Goal: Information Seeking & Learning: Learn about a topic

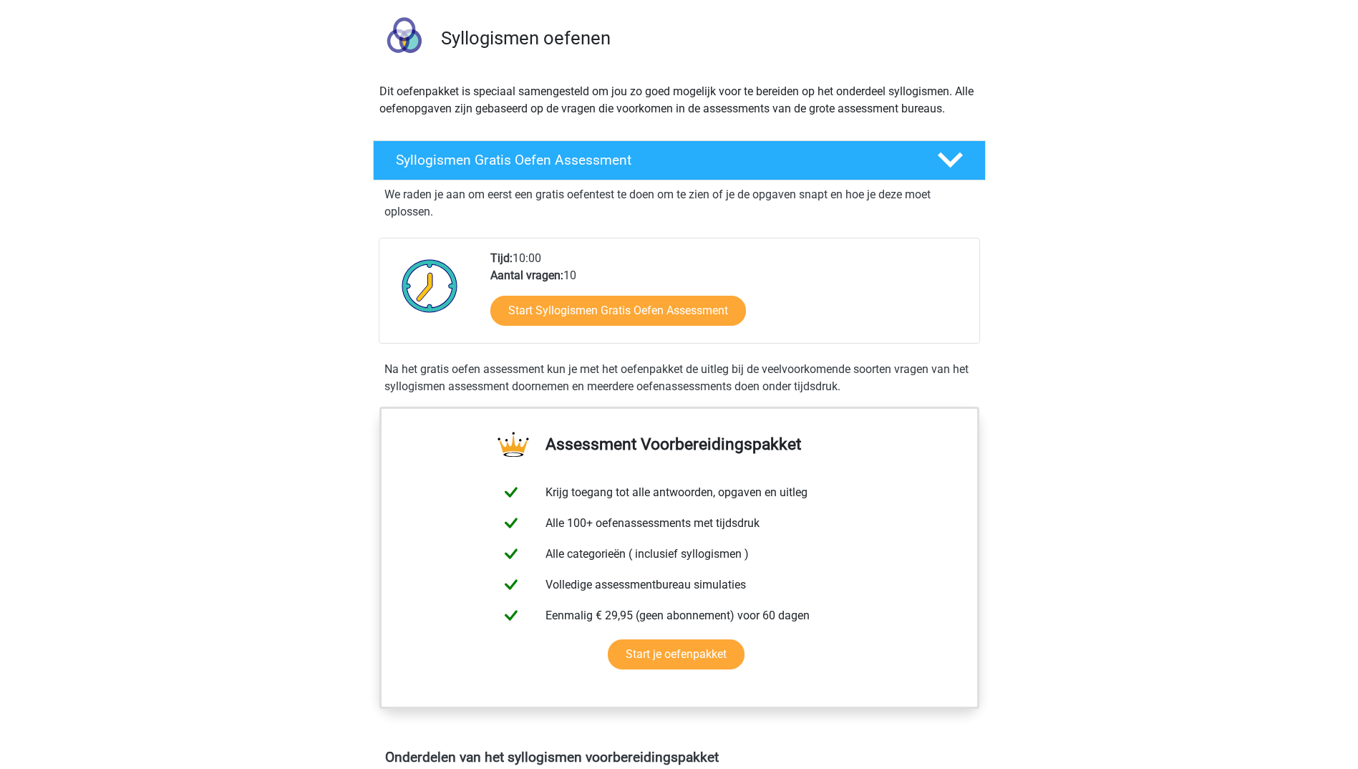
scroll to position [72, 0]
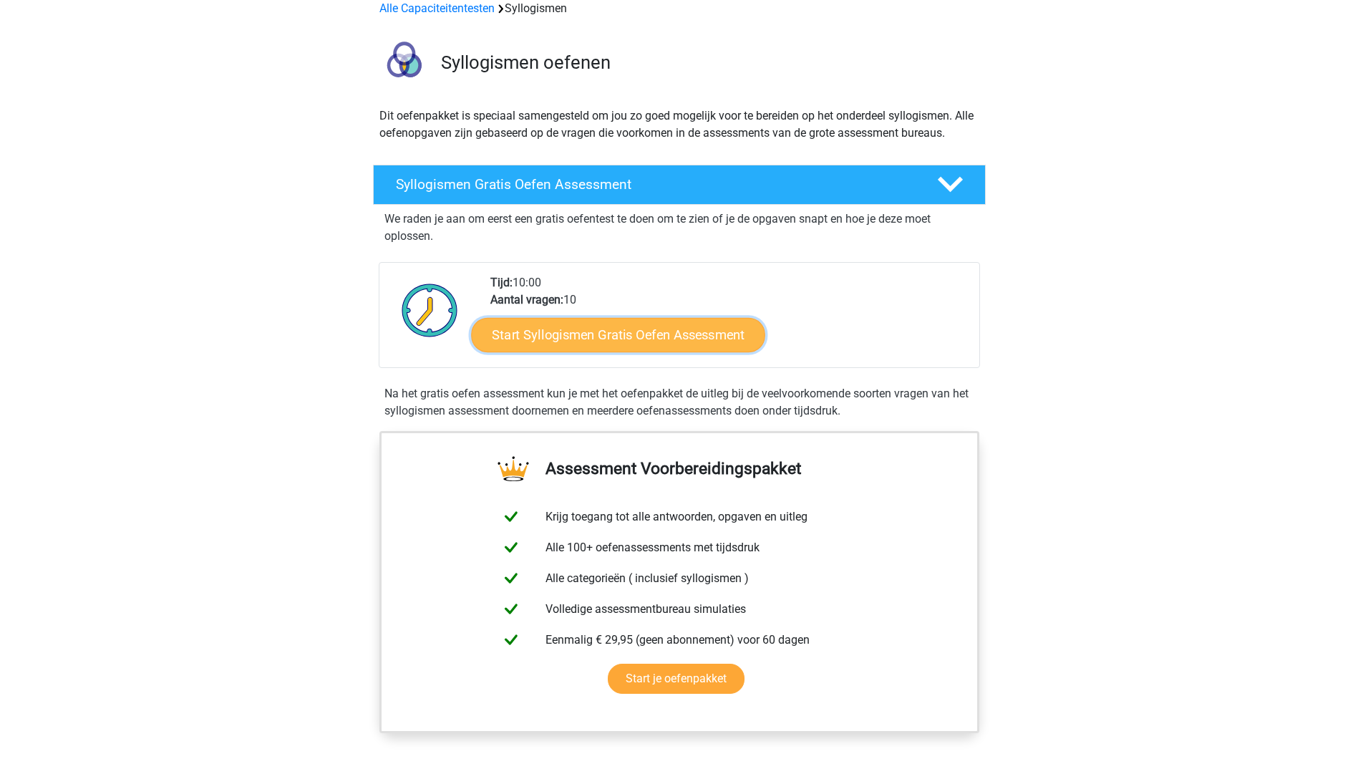
click at [561, 349] on link "Start Syllogismen Gratis Oefen Assessment" at bounding box center [618, 334] width 294 height 34
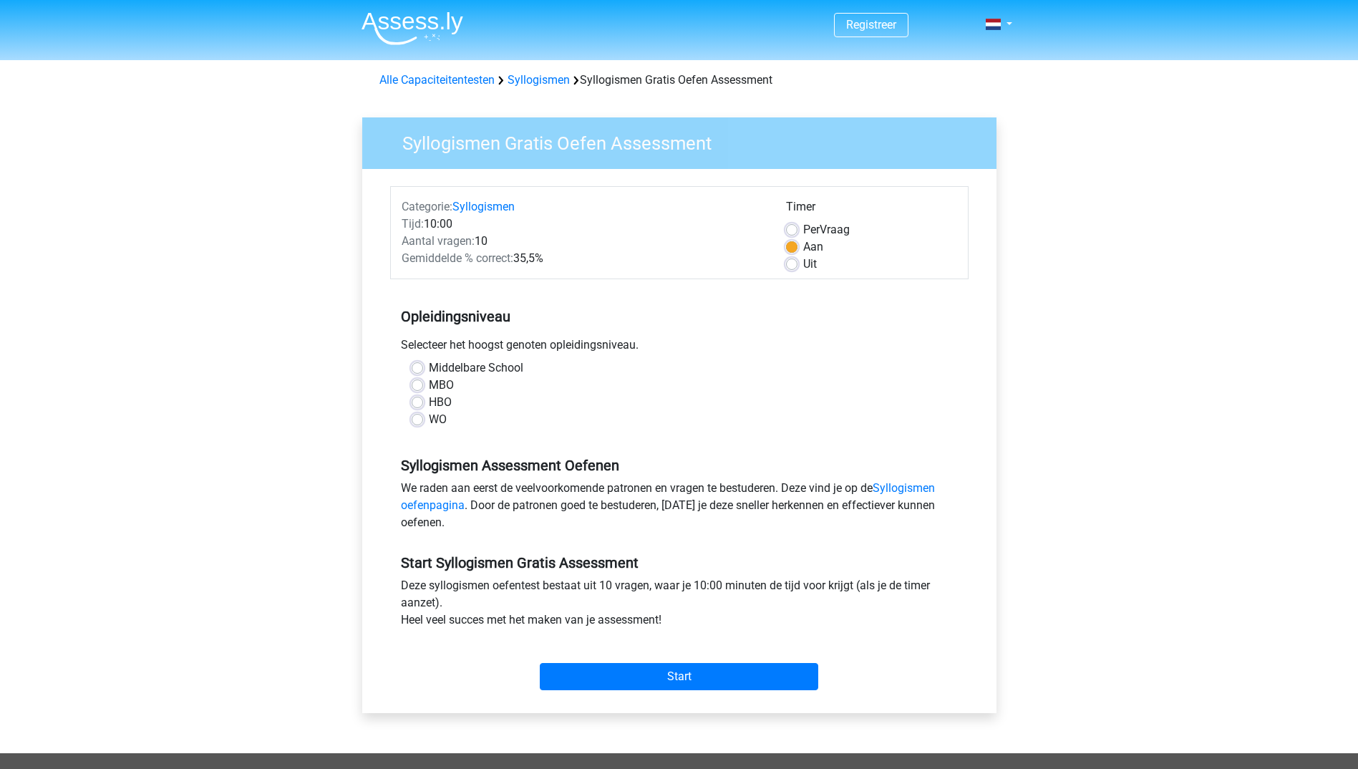
click at [429, 419] on label "WO" at bounding box center [438, 419] width 18 height 17
click at [422, 419] on input "WO" at bounding box center [417, 418] width 11 height 14
radio input "true"
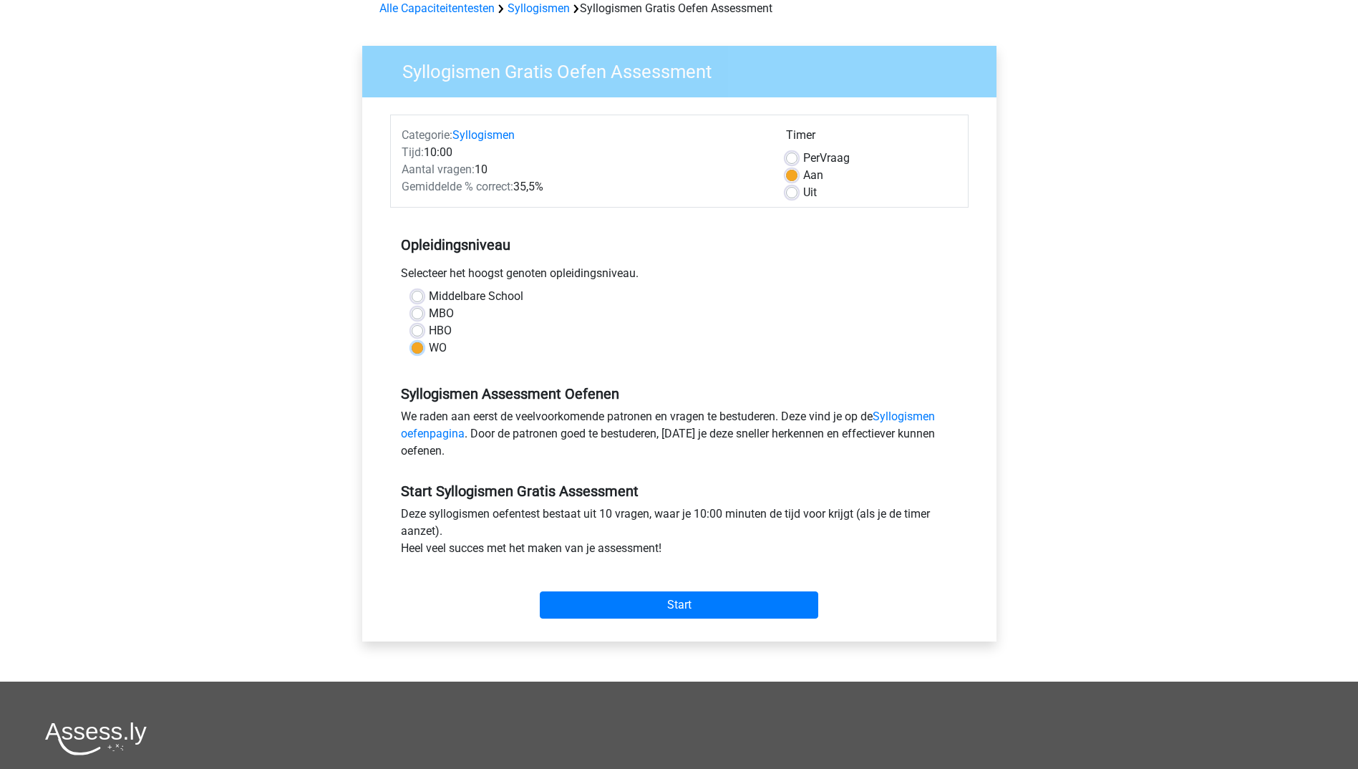
scroll to position [143, 0]
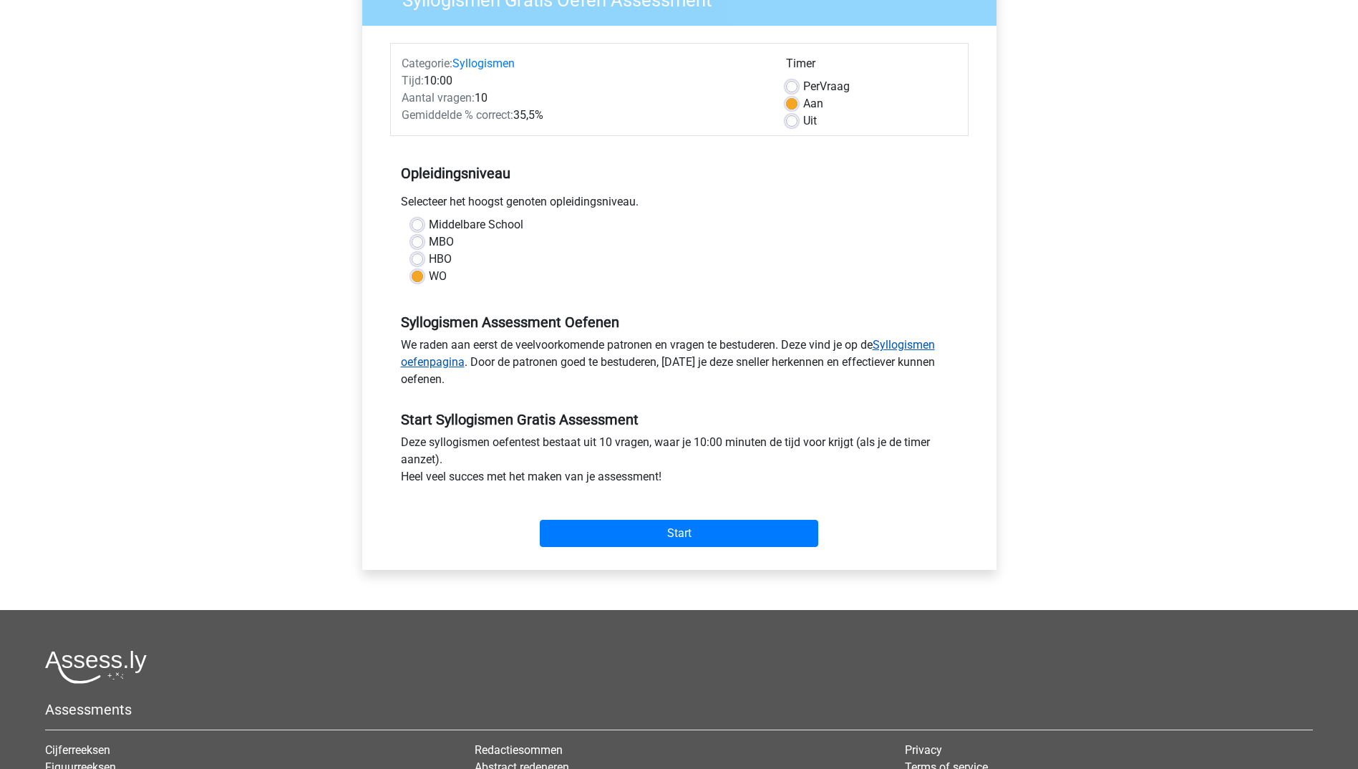
click at [914, 340] on link "Syllogismen oefenpagina" at bounding box center [668, 353] width 534 height 31
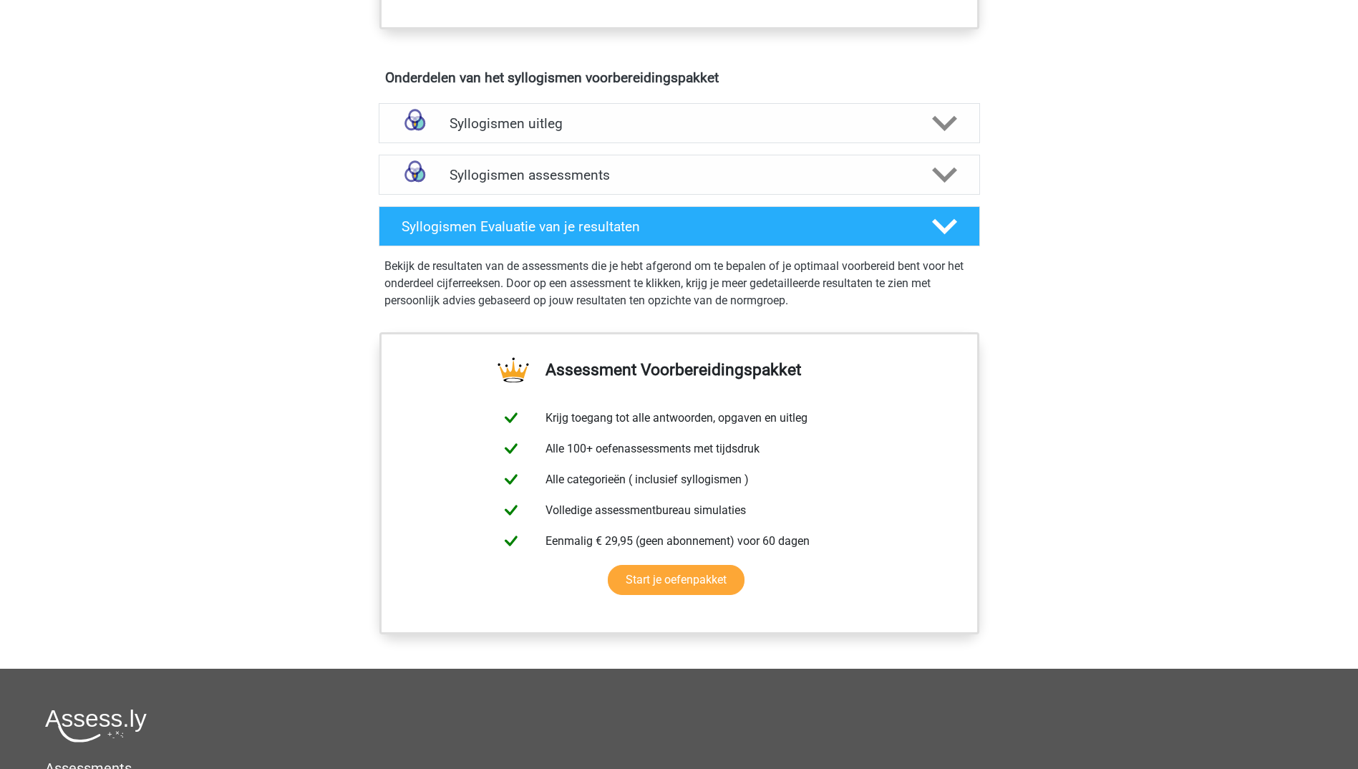
scroll to position [788, 0]
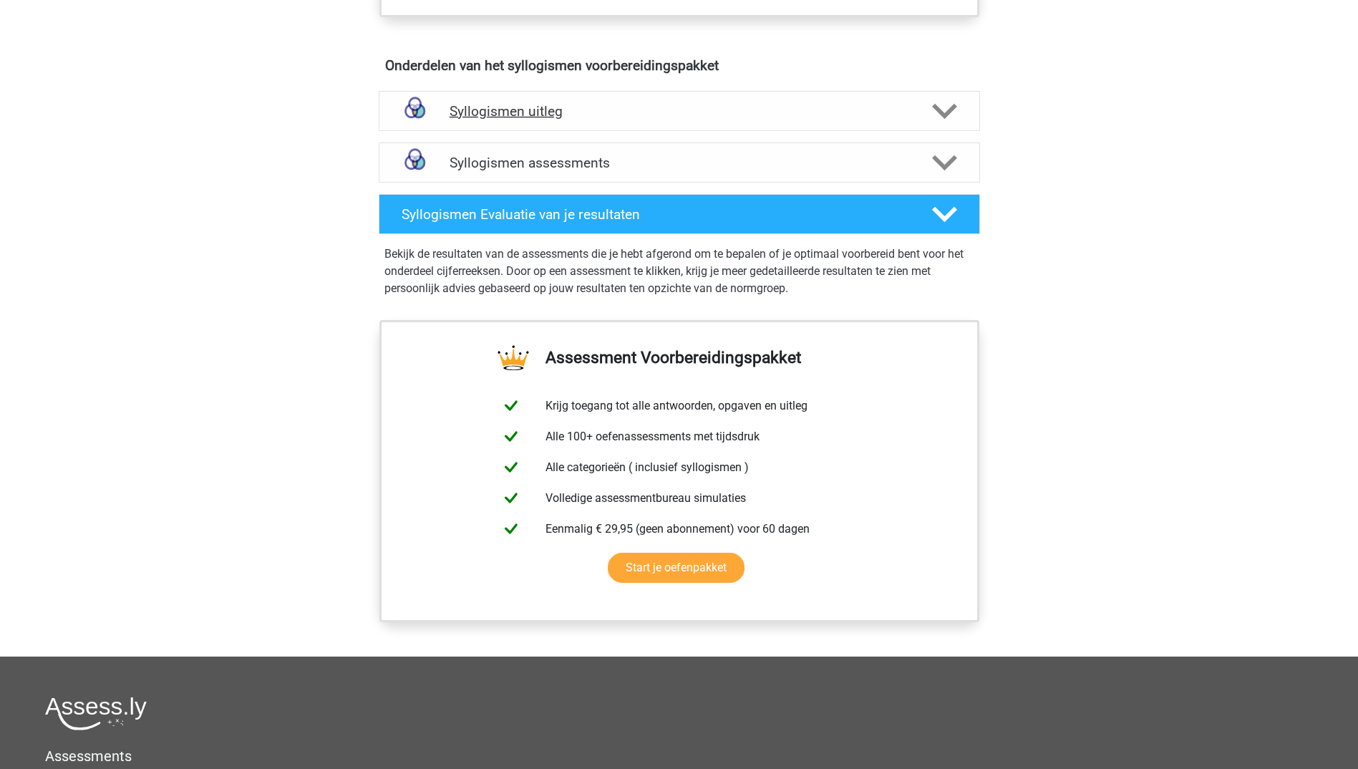
click at [627, 118] on h4 "Syllogismen uitleg" at bounding box center [680, 111] width 460 height 16
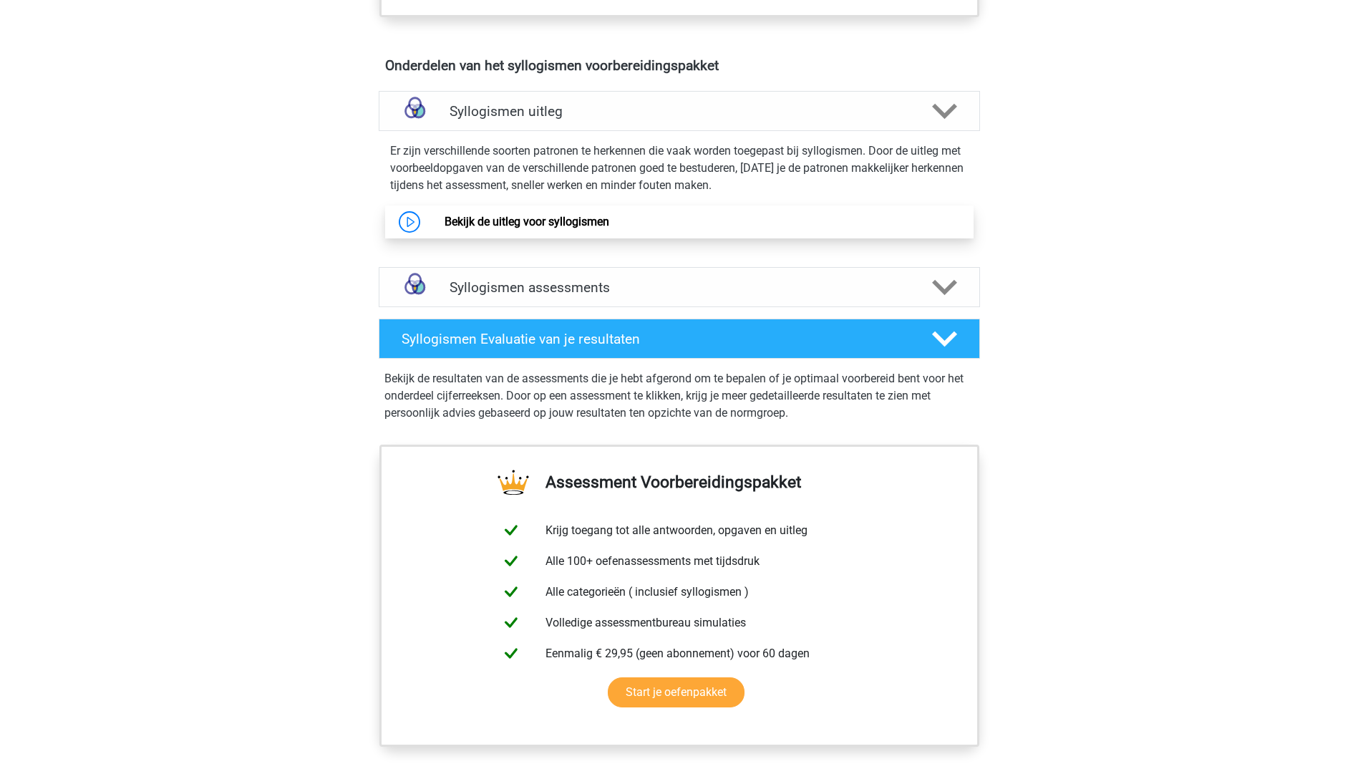
click at [523, 220] on link "Bekijk de uitleg voor syllogismen" at bounding box center [527, 222] width 165 height 14
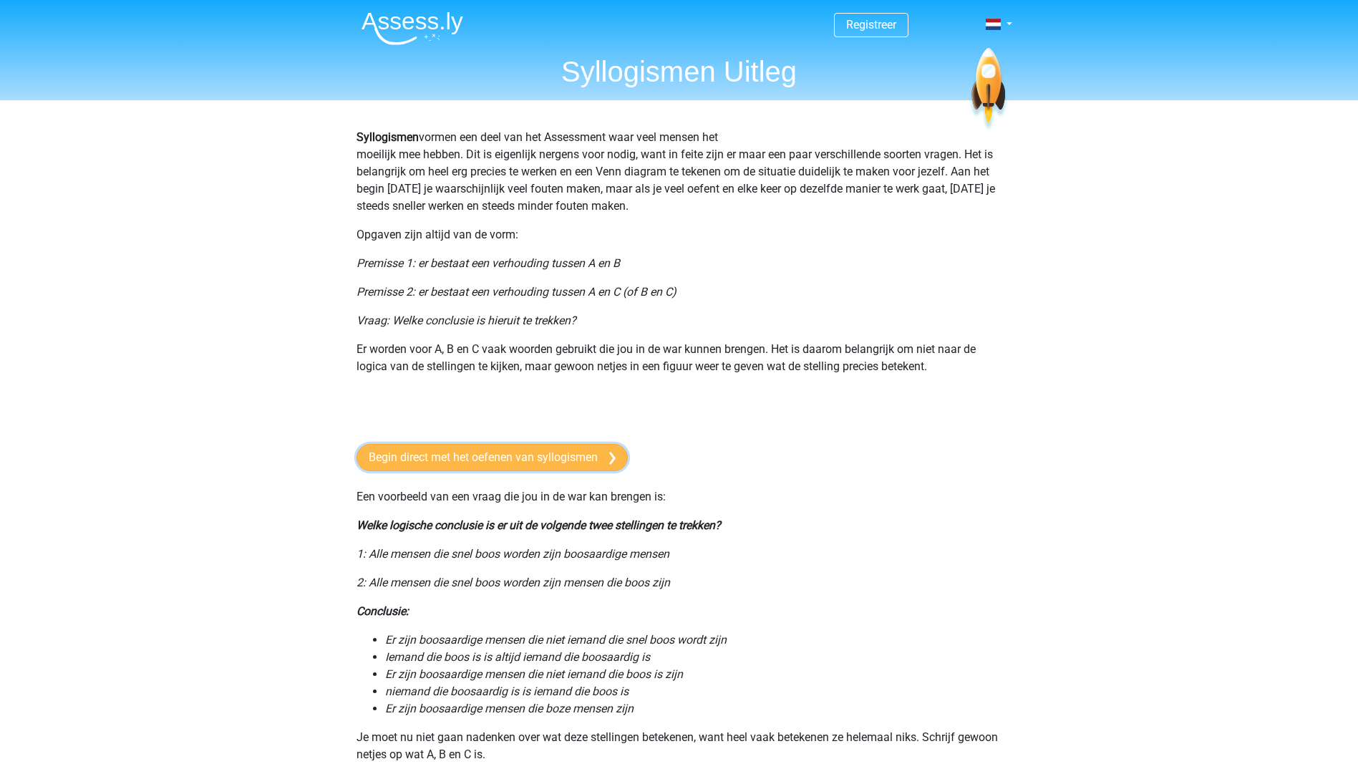
click at [543, 458] on link "Begin direct met het oefenen van syllogismen" at bounding box center [492, 457] width 271 height 27
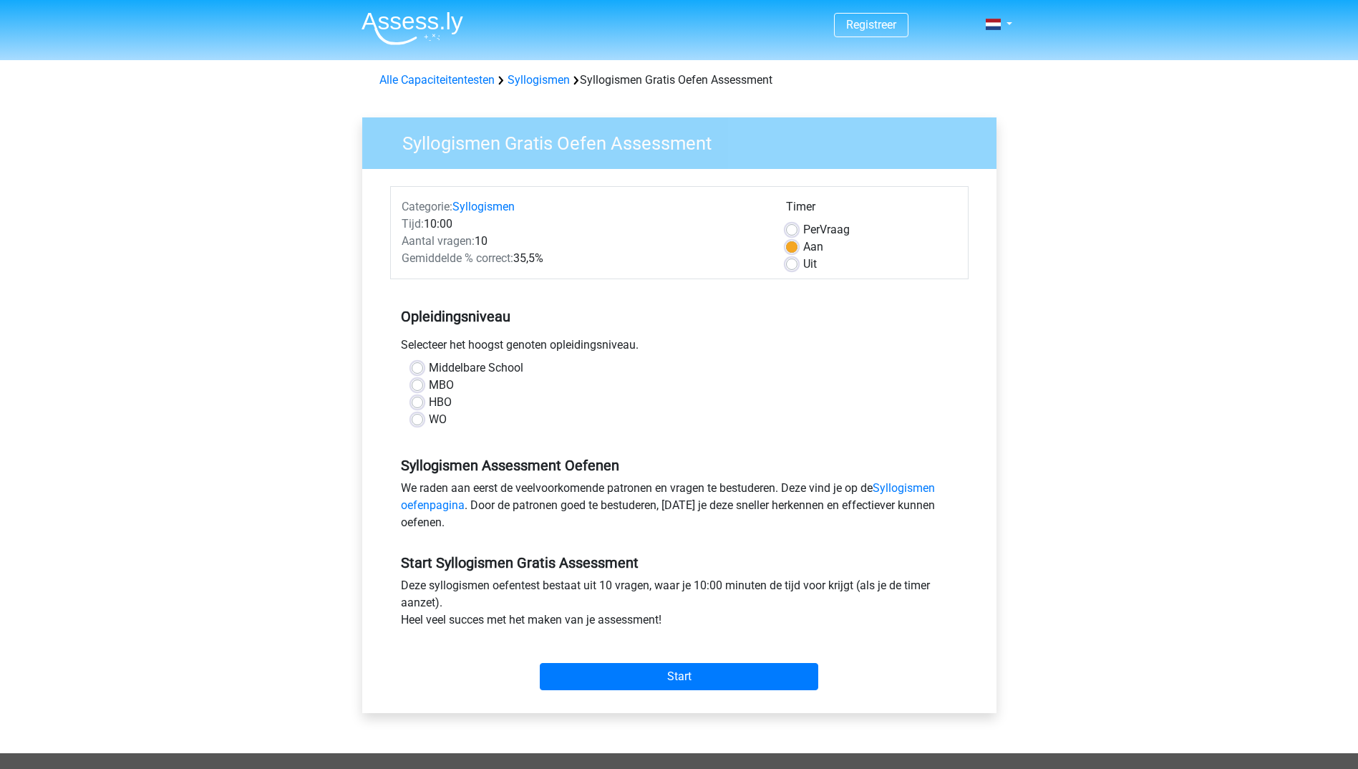
click at [424, 422] on div "WO" at bounding box center [680, 419] width 536 height 17
click at [429, 423] on label "WO" at bounding box center [438, 419] width 18 height 17
click at [422, 423] on input "WO" at bounding box center [417, 418] width 11 height 14
radio input "true"
click at [682, 687] on input "Start" at bounding box center [679, 676] width 279 height 27
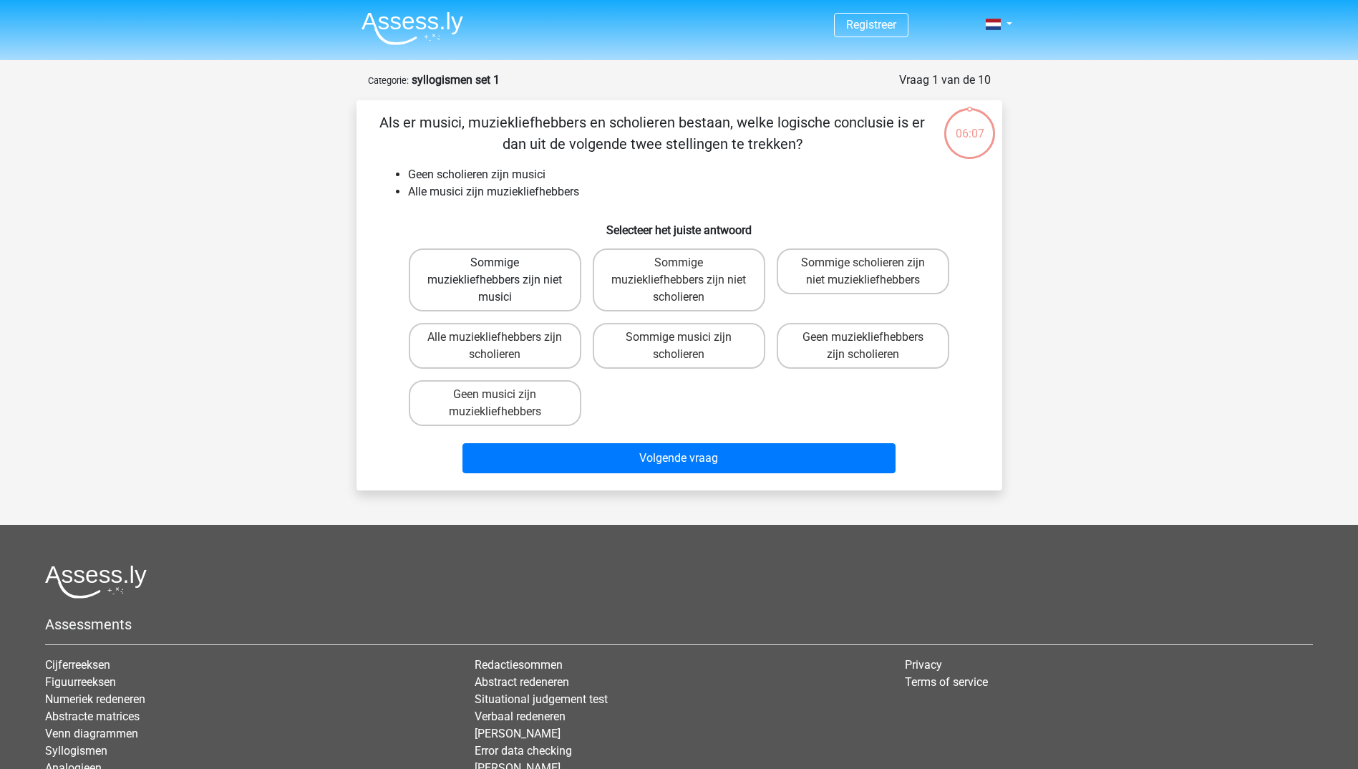
click at [554, 301] on label "Sommige muziekliefhebbers zijn niet musici" at bounding box center [495, 279] width 173 height 63
click at [504, 272] on input "Sommige muziekliefhebbers zijn niet musici" at bounding box center [499, 267] width 9 height 9
radio input "true"
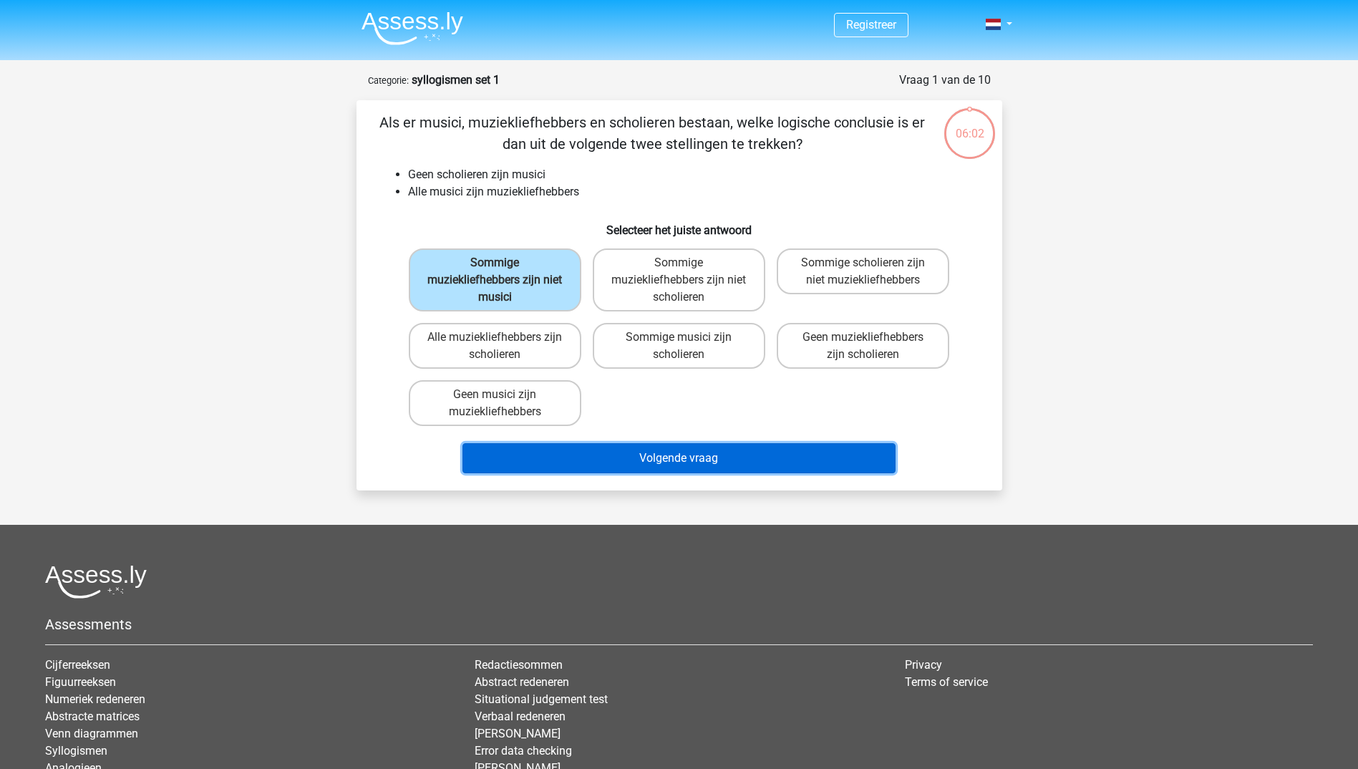
click at [641, 461] on button "Volgende vraag" at bounding box center [679, 458] width 433 height 30
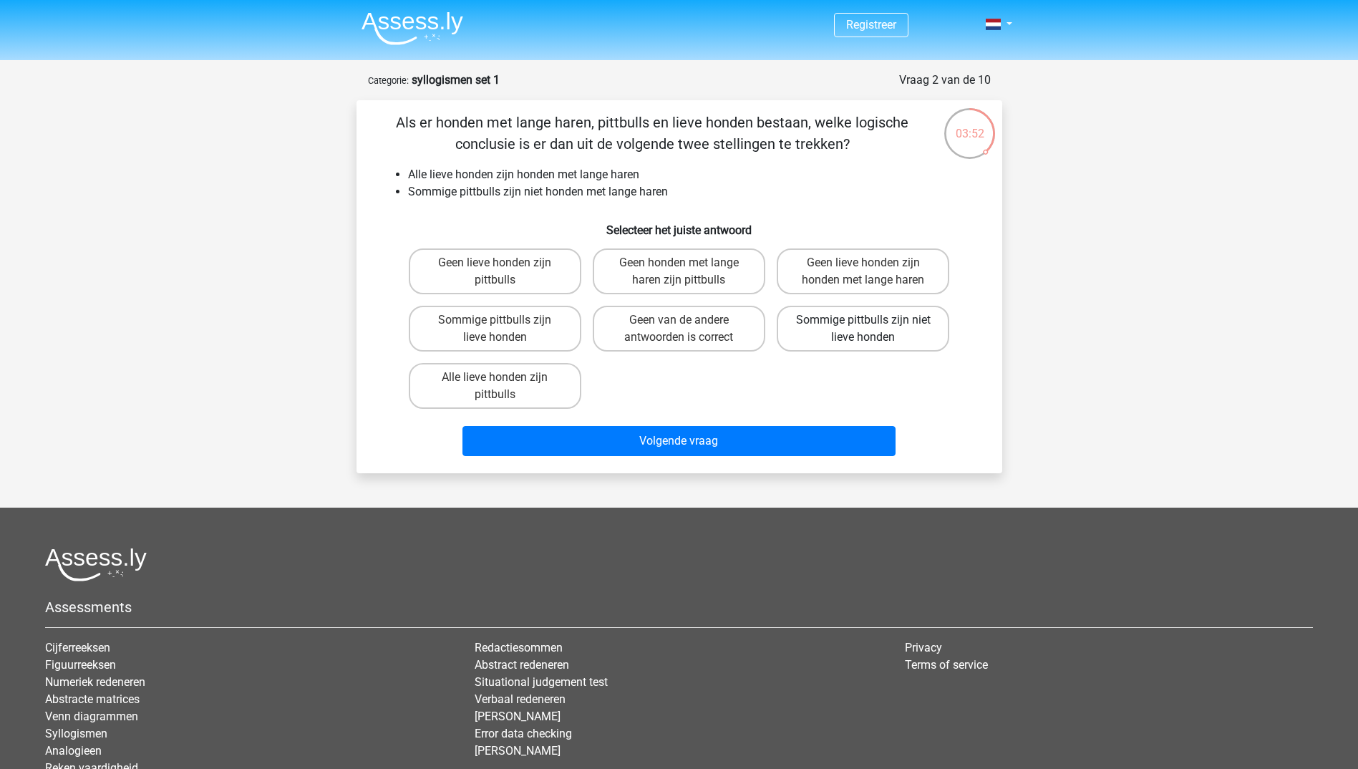
click at [936, 332] on label "Sommige pittbulls zijn niet lieve honden" at bounding box center [863, 329] width 173 height 46
click at [873, 329] on input "Sommige pittbulls zijn niet lieve honden" at bounding box center [867, 324] width 9 height 9
radio input "true"
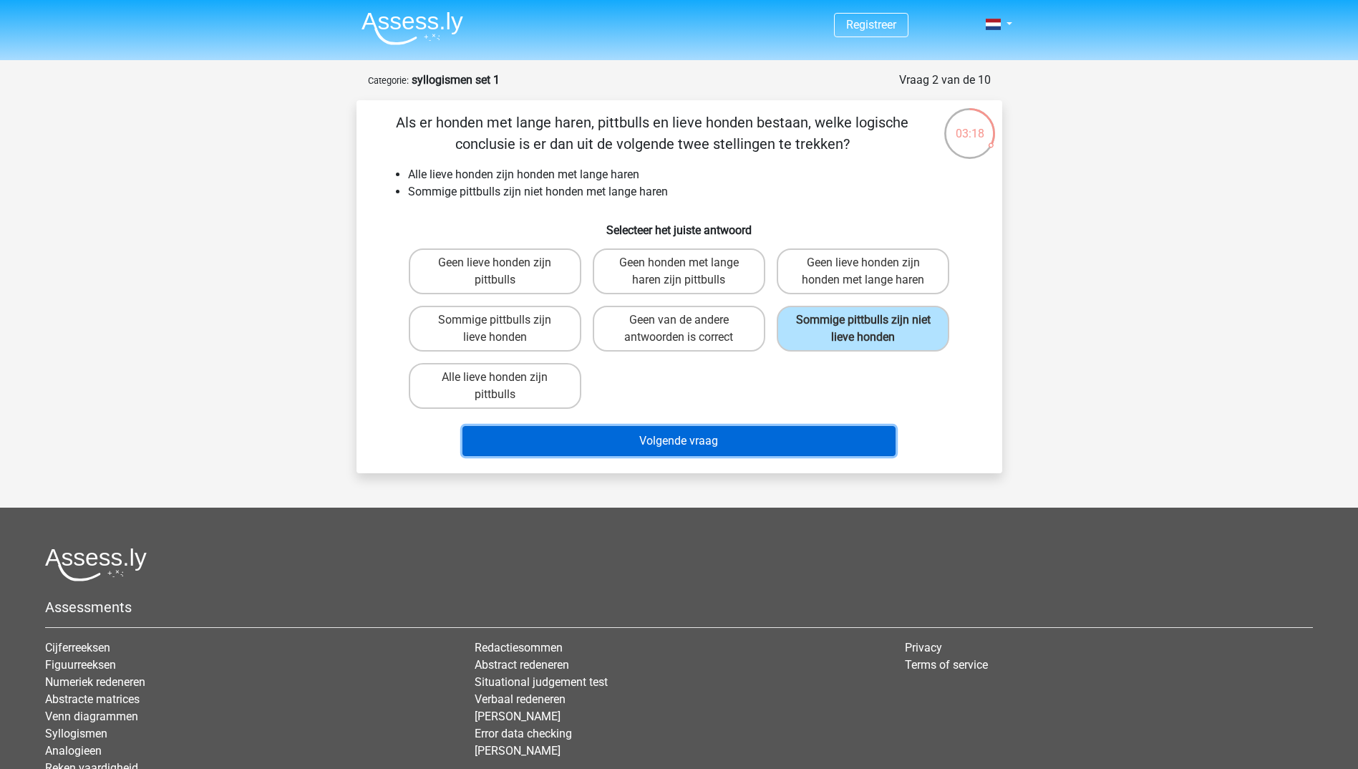
click at [790, 443] on button "Volgende vraag" at bounding box center [679, 441] width 433 height 30
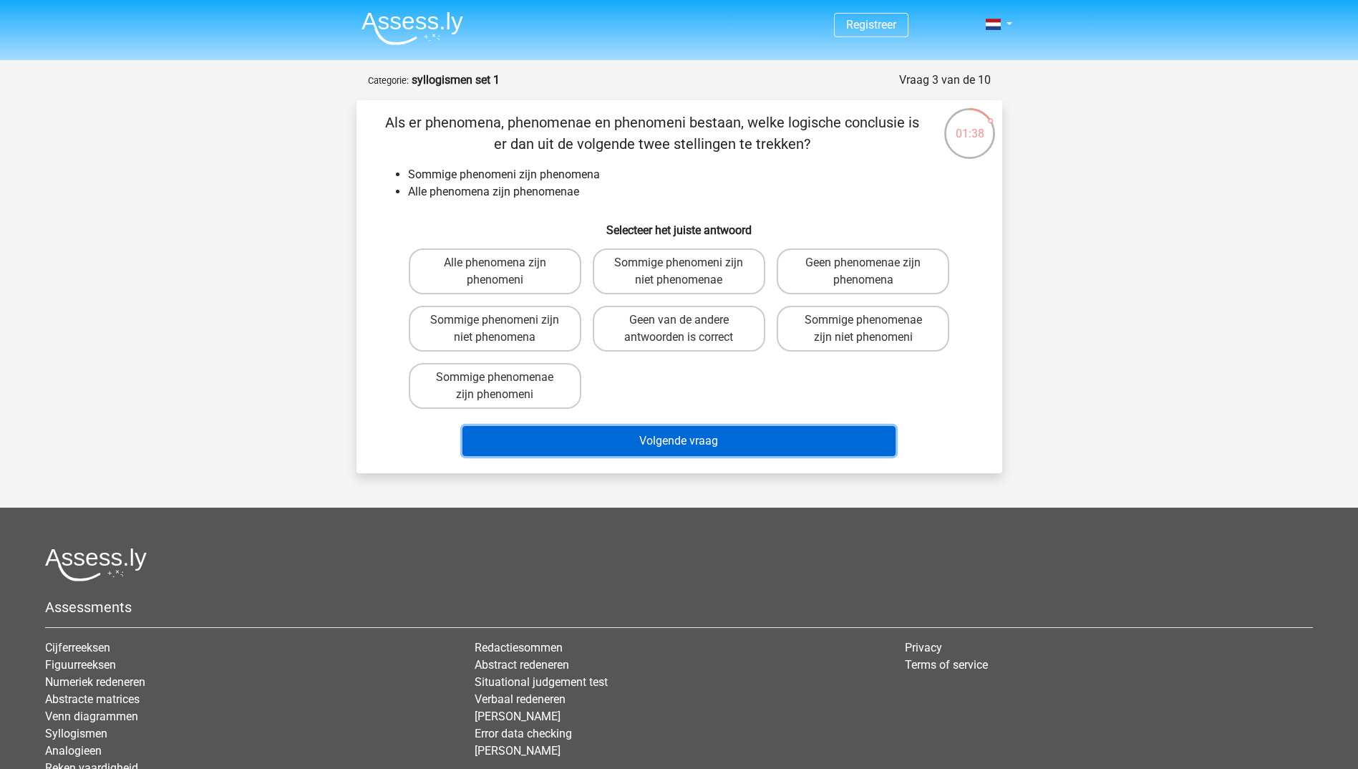
click at [712, 433] on button "Volgende vraag" at bounding box center [679, 441] width 433 height 30
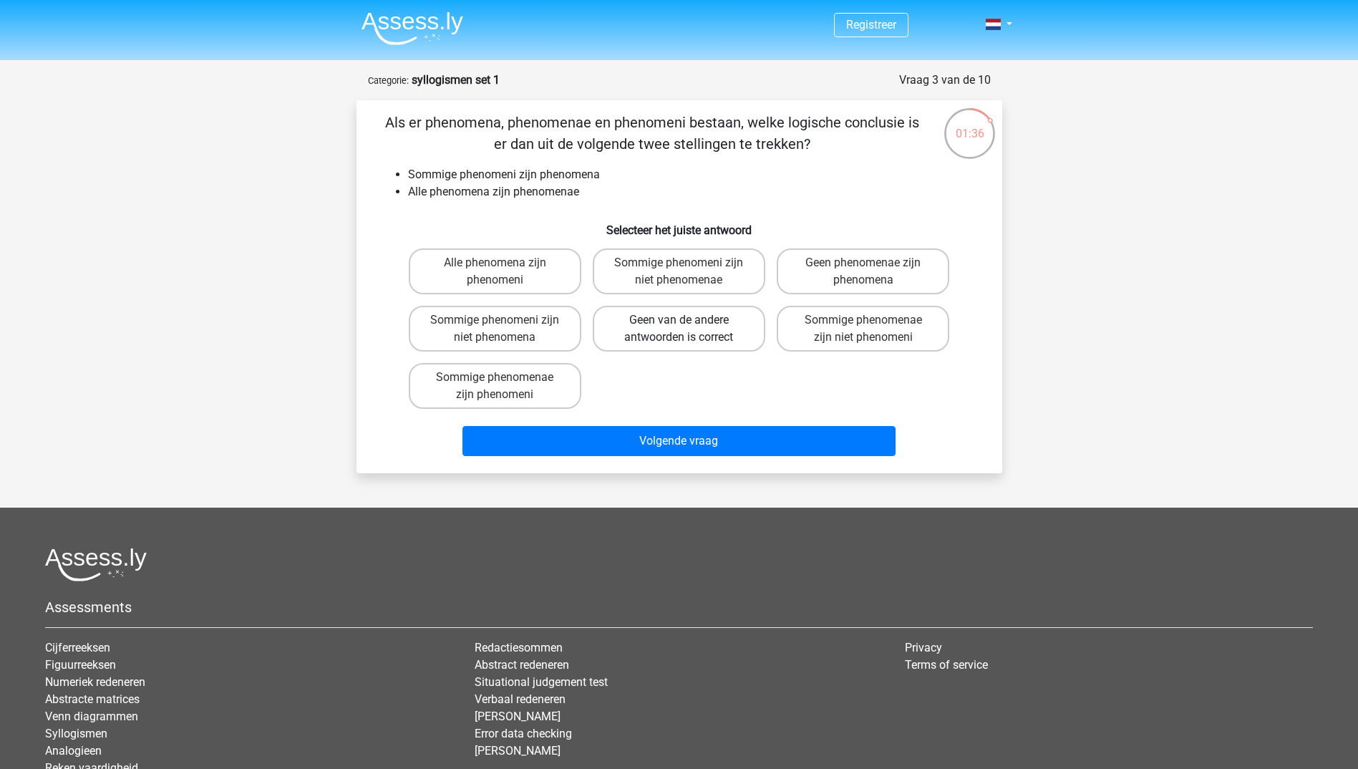
click at [702, 318] on label "Geen van de andere antwoorden is correct" at bounding box center [679, 329] width 173 height 46
click at [688, 320] on input "Geen van de andere antwoorden is correct" at bounding box center [683, 324] width 9 height 9
radio input "true"
click at [493, 312] on label "Sommige phenomeni zijn niet phenomena" at bounding box center [495, 329] width 173 height 46
click at [495, 320] on input "Sommige phenomeni zijn niet phenomena" at bounding box center [499, 324] width 9 height 9
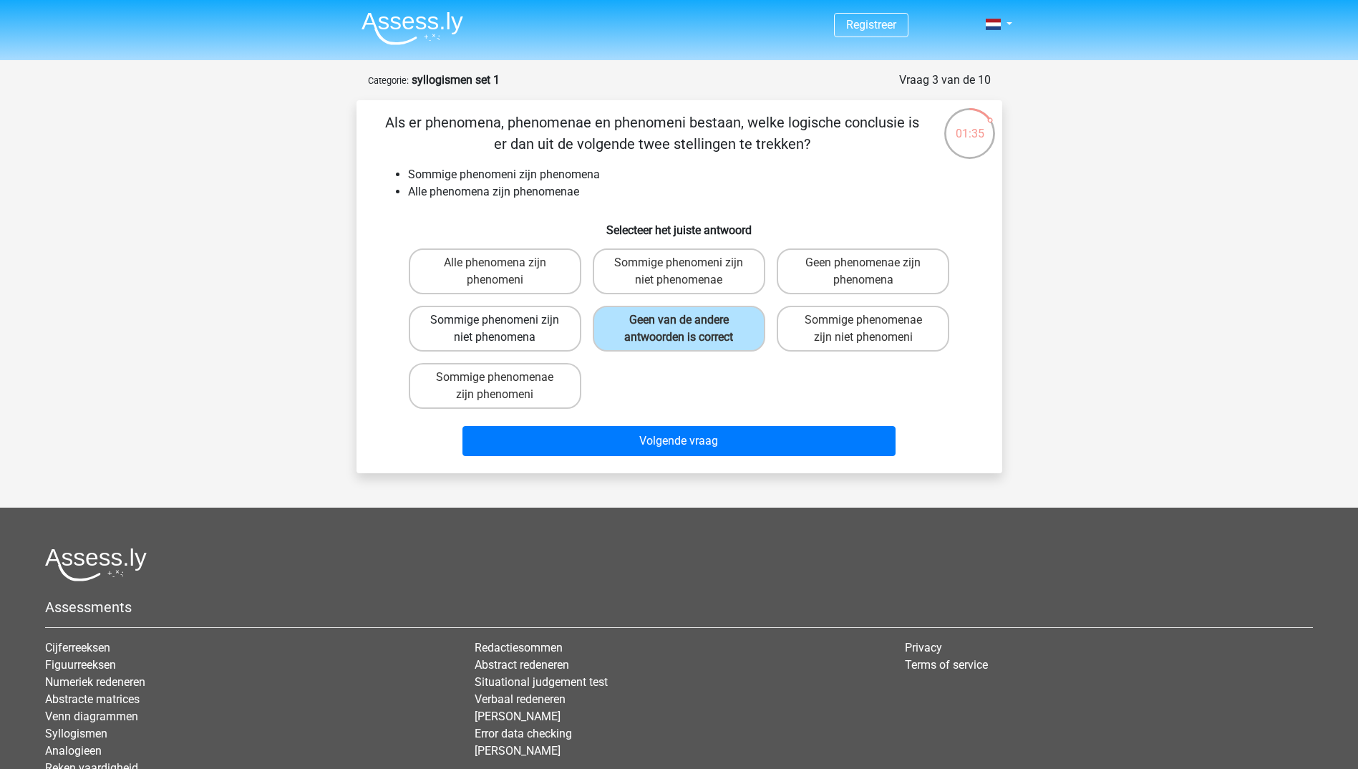
radio input "true"
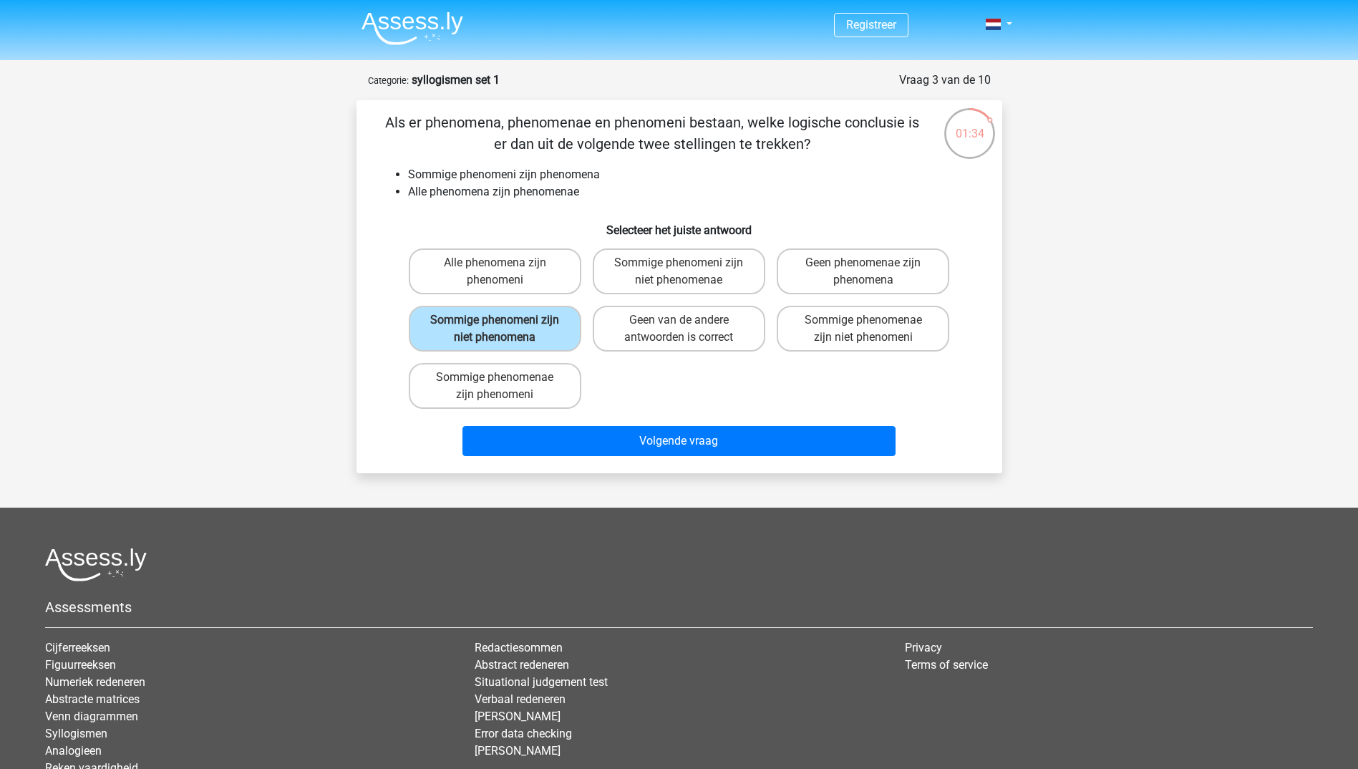
click at [658, 377] on div "Alle phenomena zijn phenomeni Sommige phenomeni zijn niet phenomenae Geen pheno…" at bounding box center [679, 329] width 553 height 172
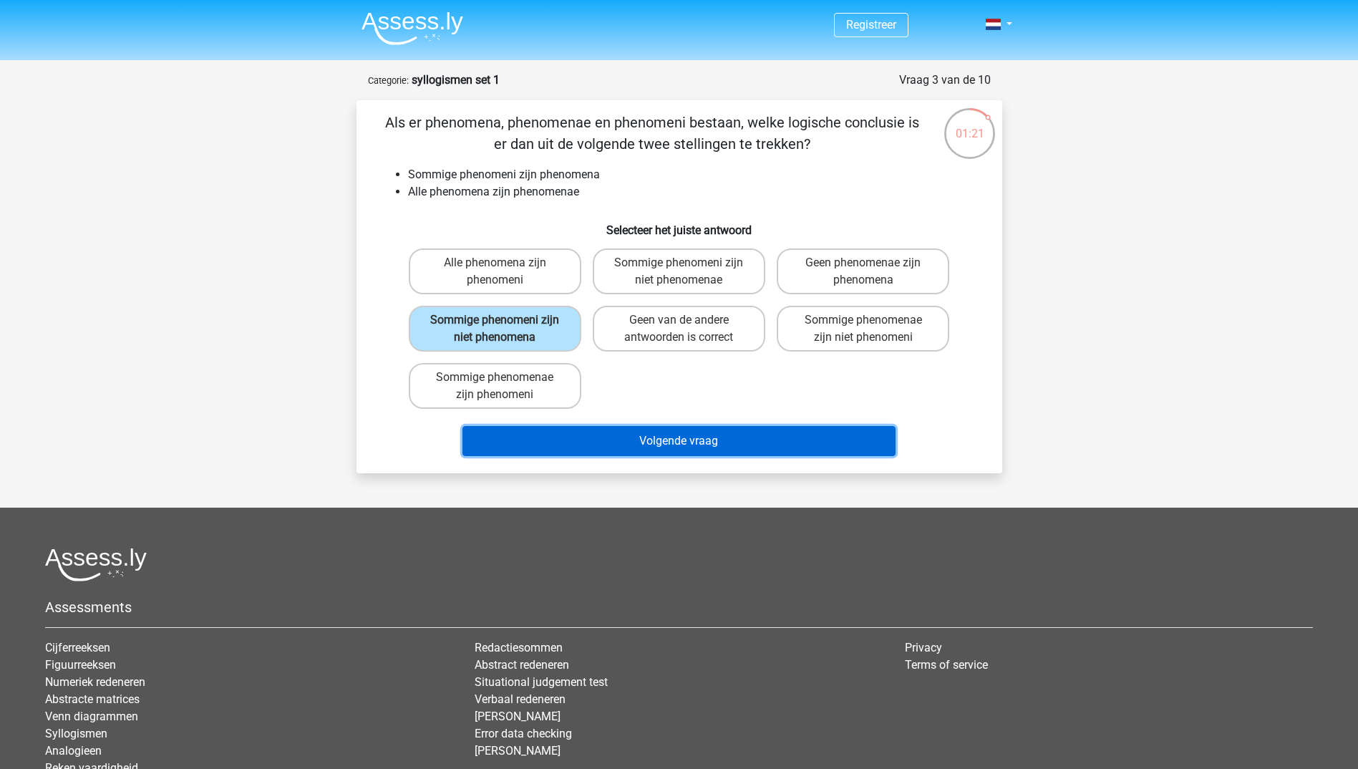
click at [645, 443] on button "Volgende vraag" at bounding box center [679, 441] width 433 height 30
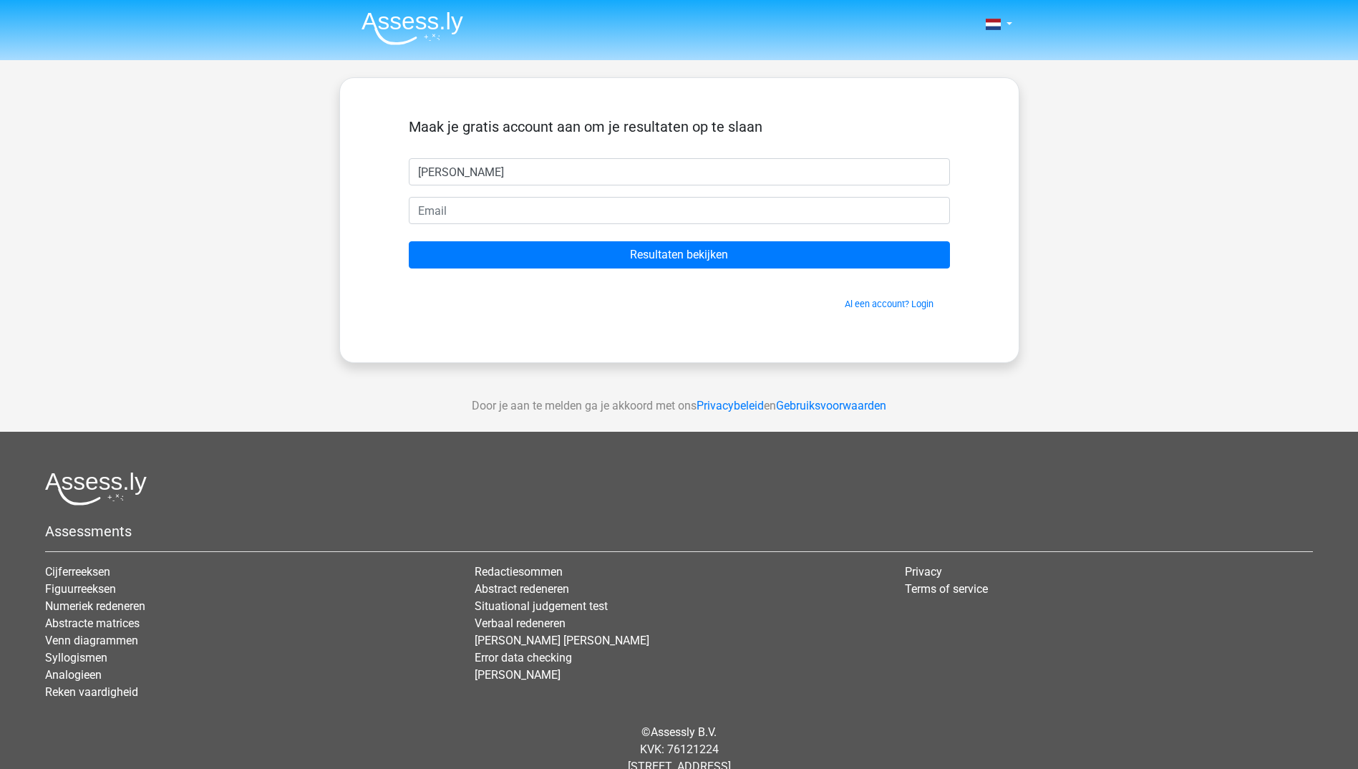
type input "[PERSON_NAME]"
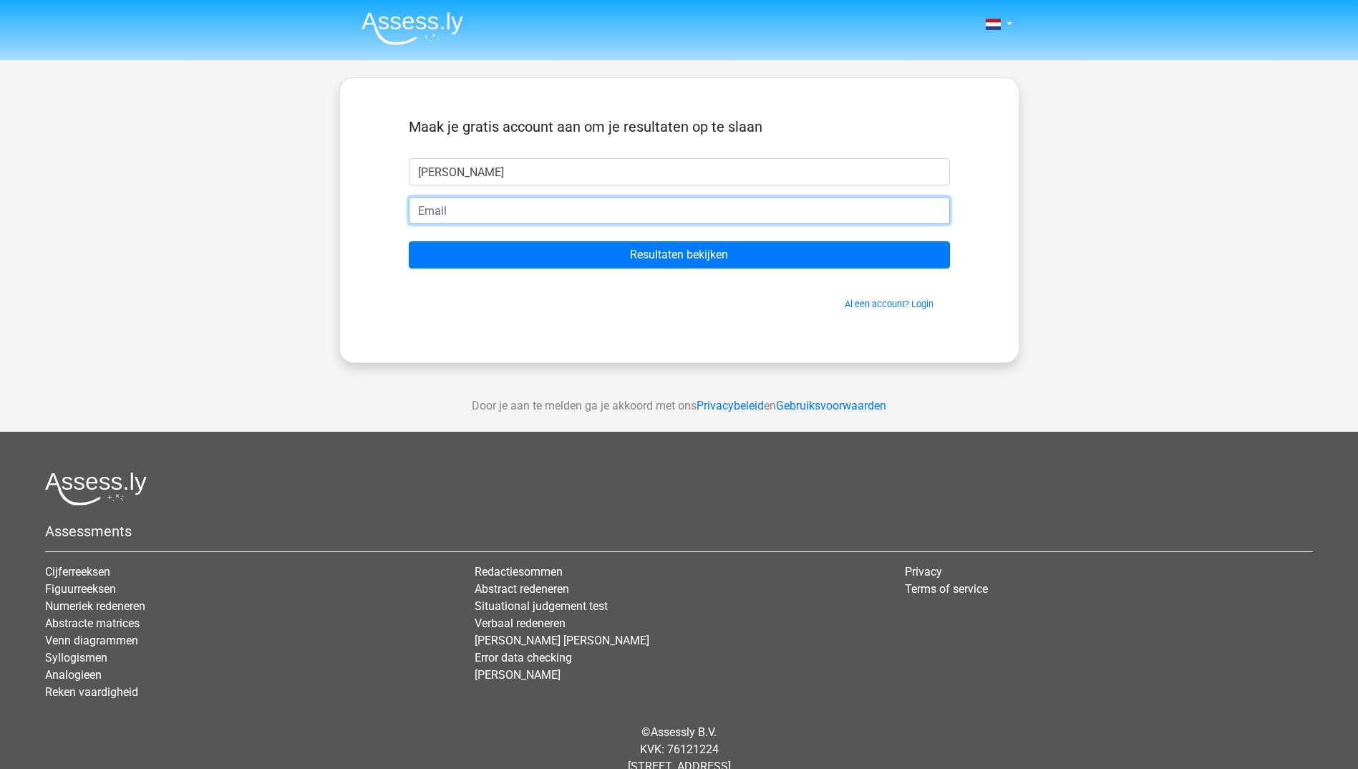
click at [460, 206] on input "email" at bounding box center [679, 210] width 541 height 27
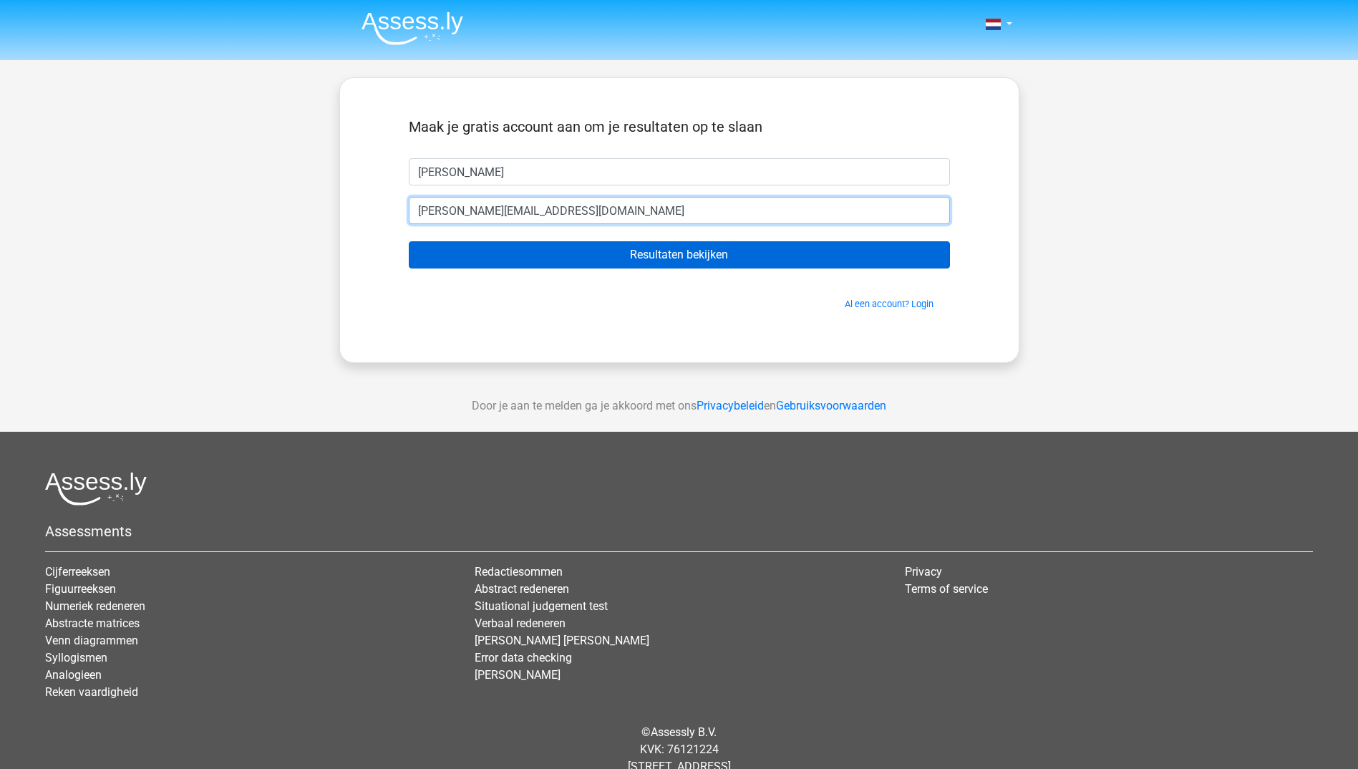
type input "[PERSON_NAME][EMAIL_ADDRESS][DOMAIN_NAME]"
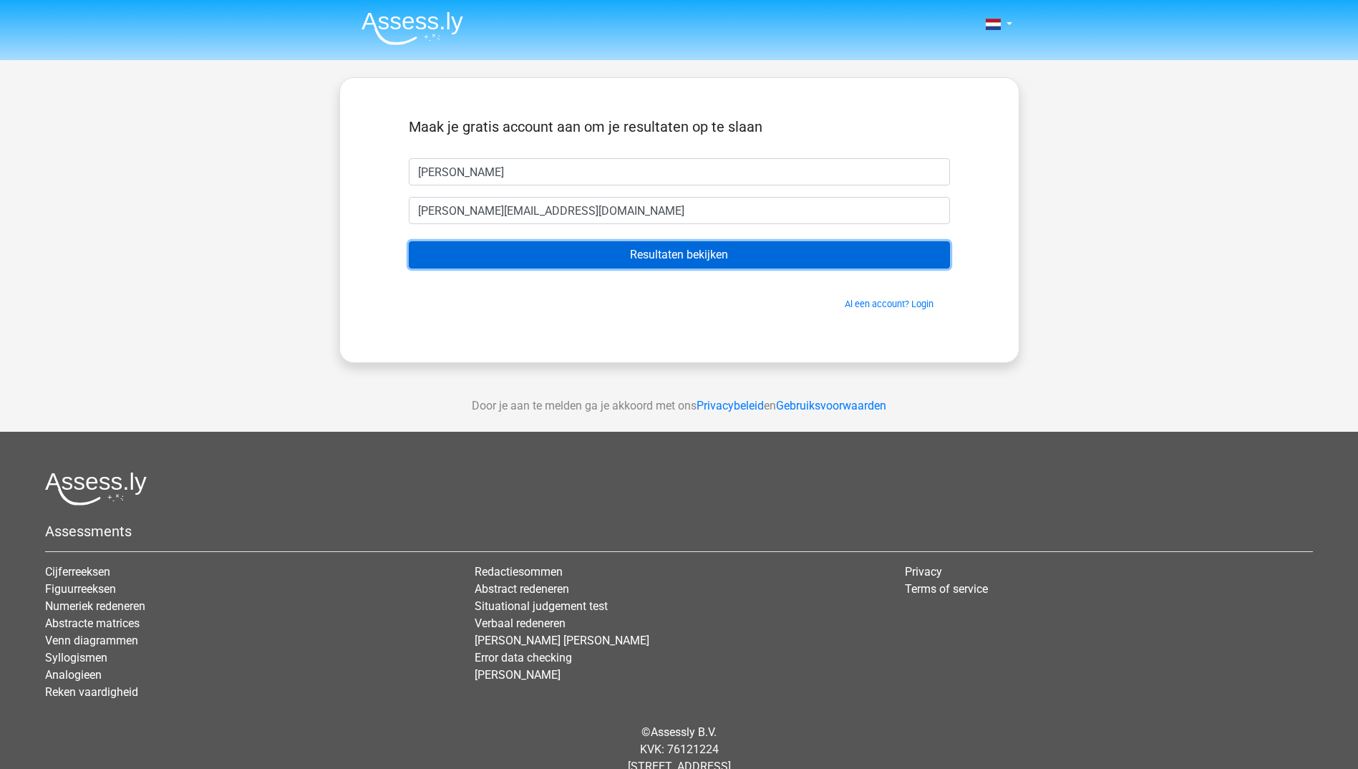
click at [508, 258] on input "Resultaten bekijken" at bounding box center [679, 254] width 541 height 27
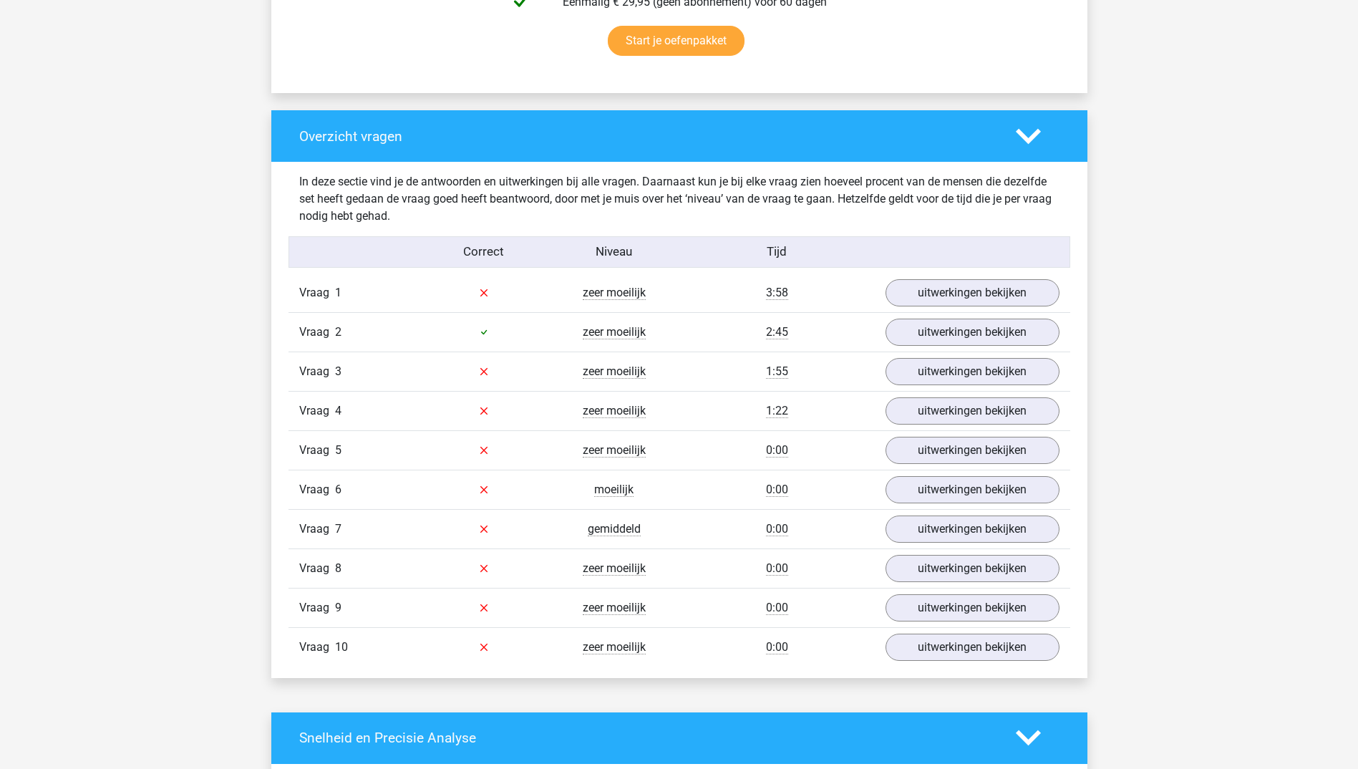
scroll to position [1000, 0]
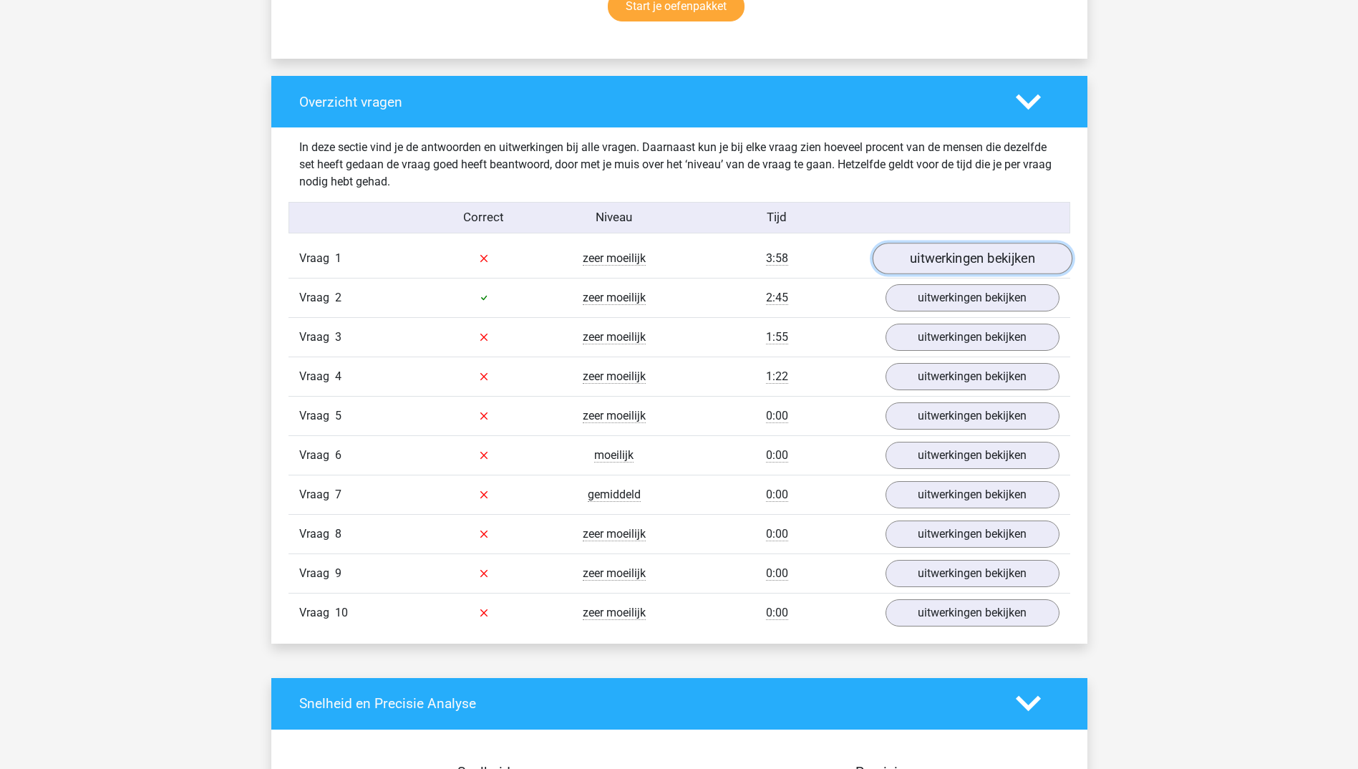
click at [949, 265] on link "uitwerkingen bekijken" at bounding box center [972, 259] width 200 height 32
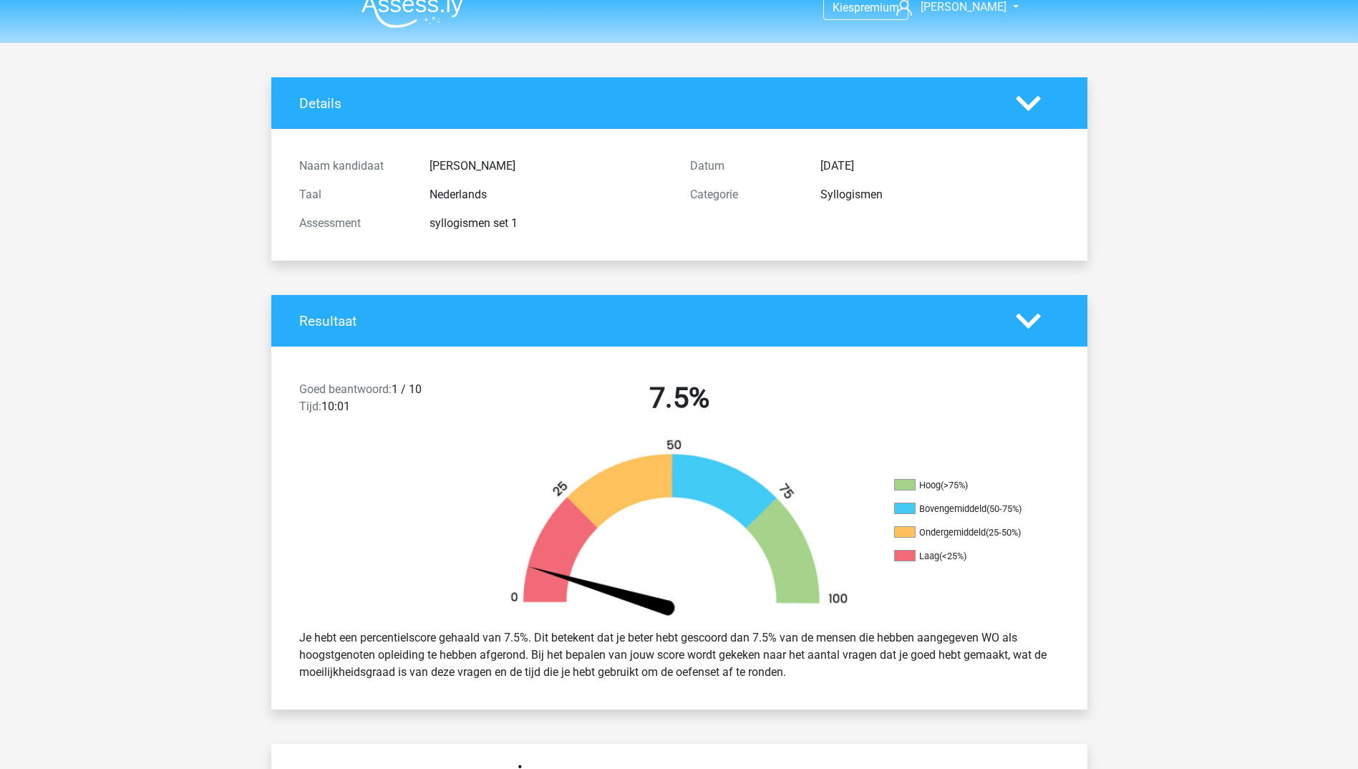
scroll to position [0, 0]
